Goal: Check status: Check status

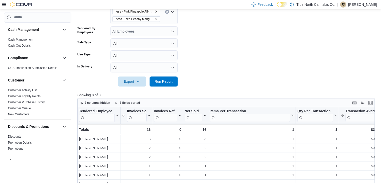
scroll to position [242, 0]
